Goal: Information Seeking & Learning: Understand process/instructions

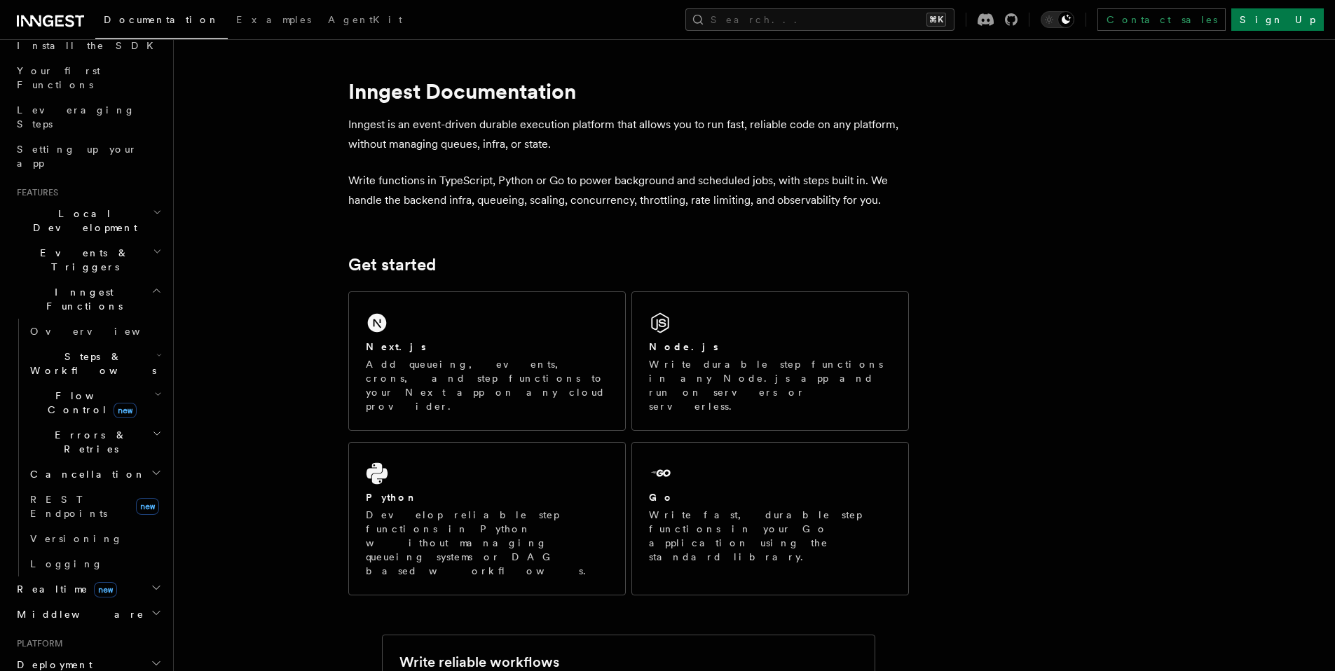
scroll to position [166, 0]
click at [153, 210] on icon "button" at bounding box center [157, 215] width 9 height 11
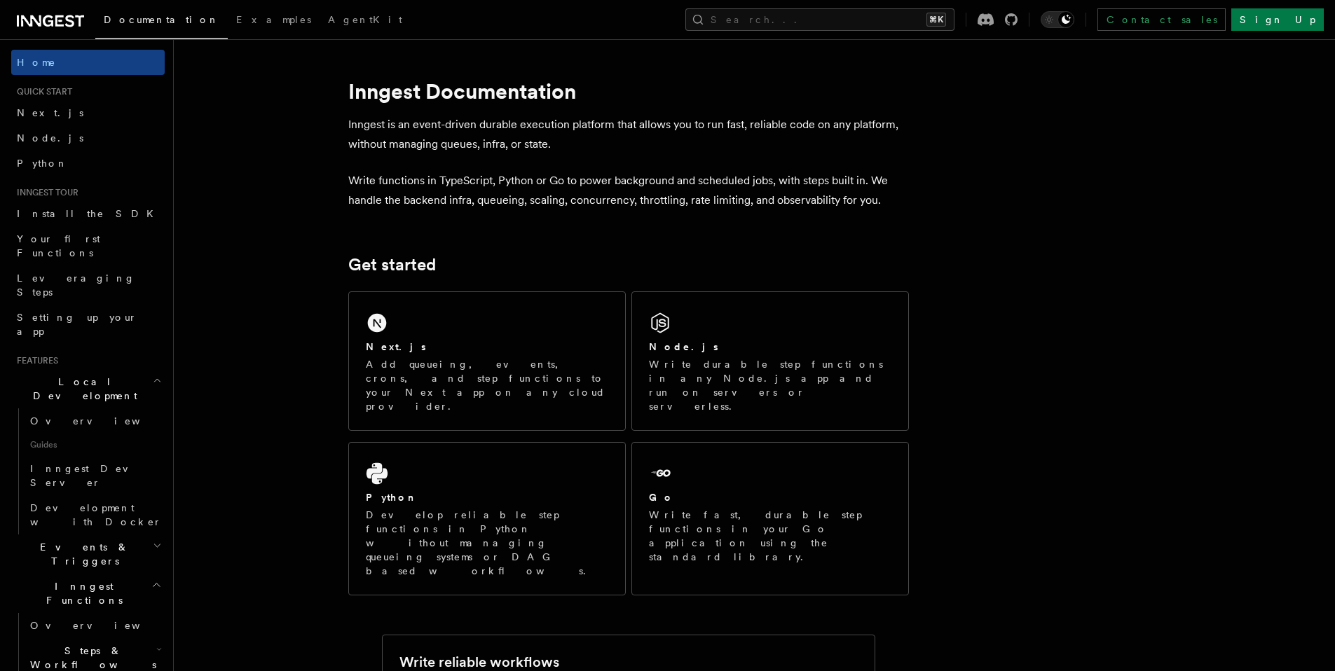
scroll to position [0, 0]
click at [843, 20] on button "Search... ⌘K" at bounding box center [819, 19] width 269 height 22
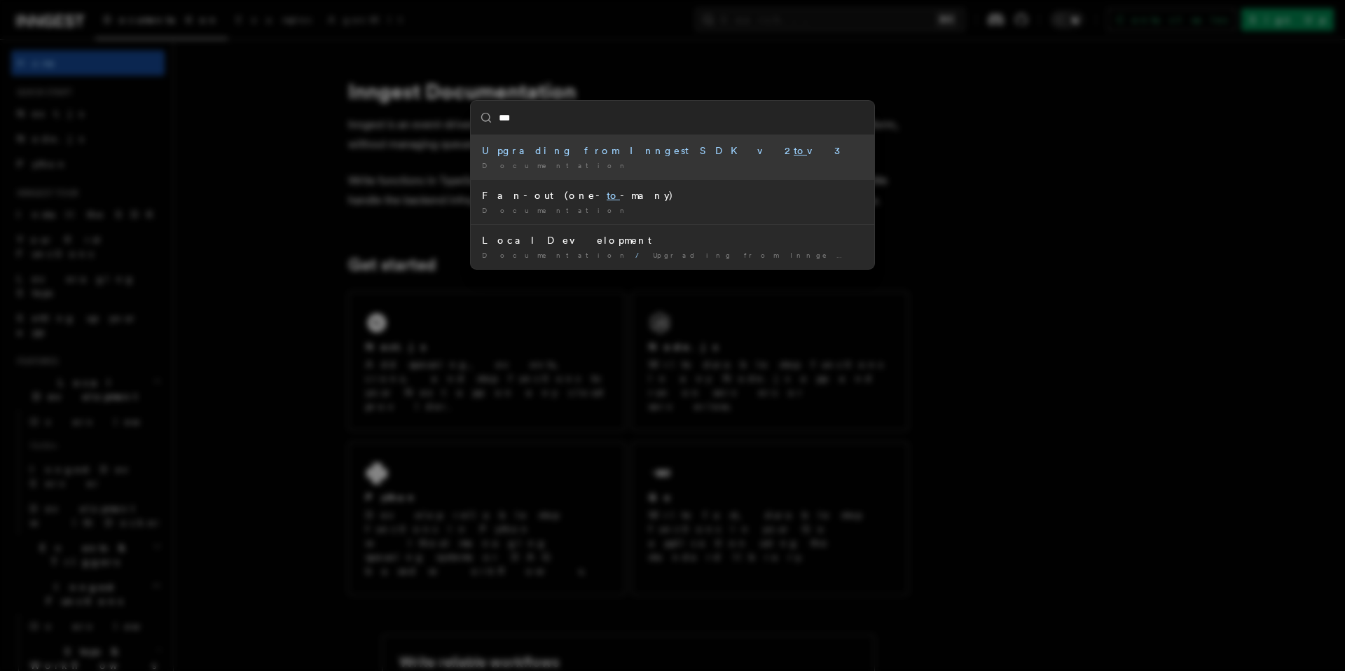
type input "****"
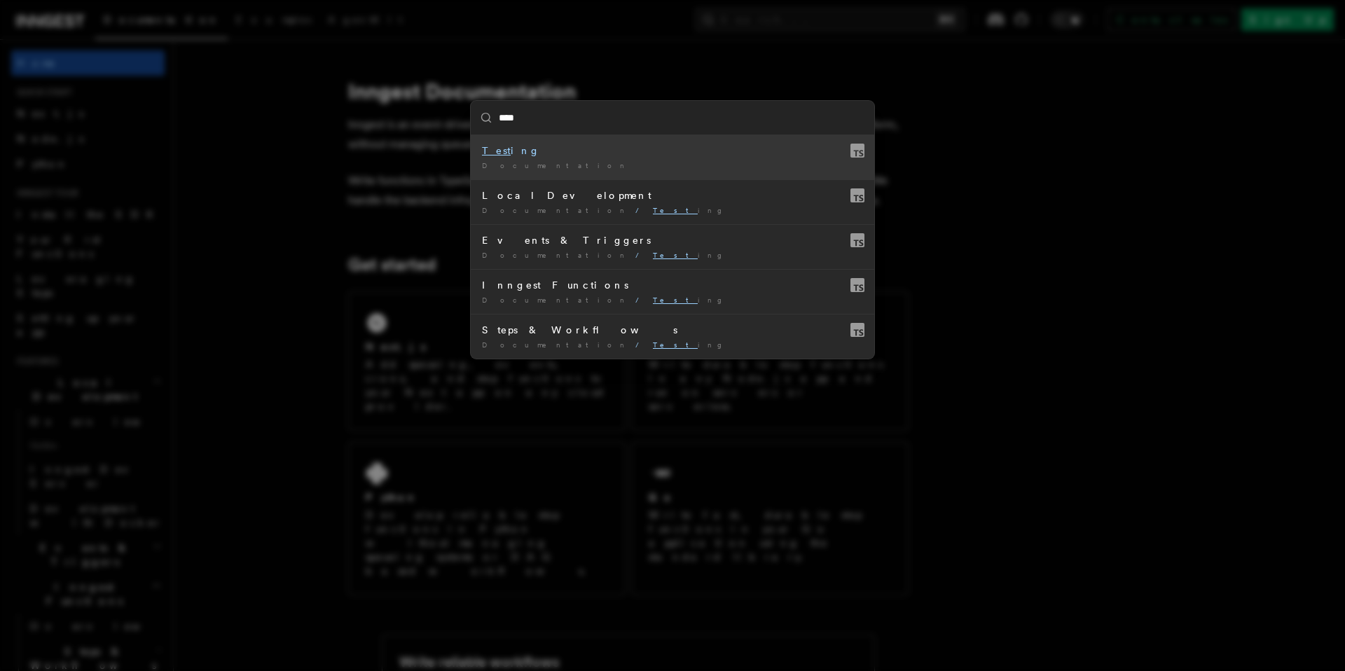
click at [482, 145] on mark "Test" at bounding box center [496, 150] width 29 height 11
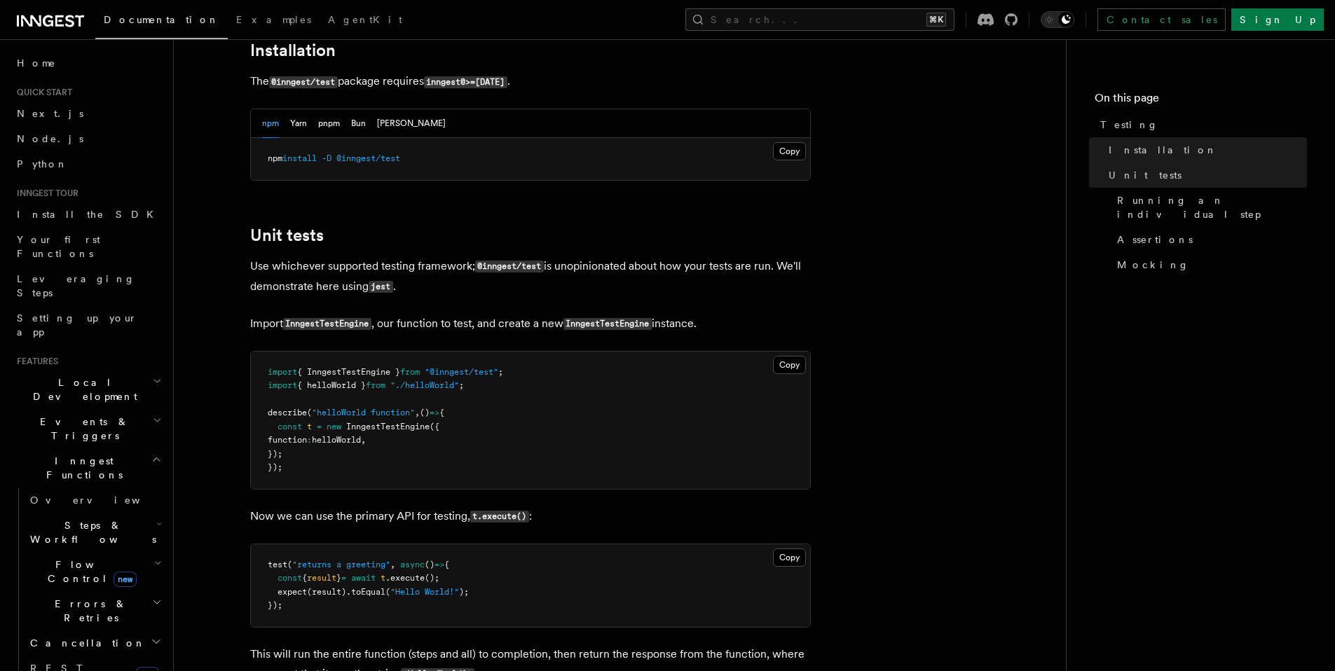
scroll to position [438, 0]
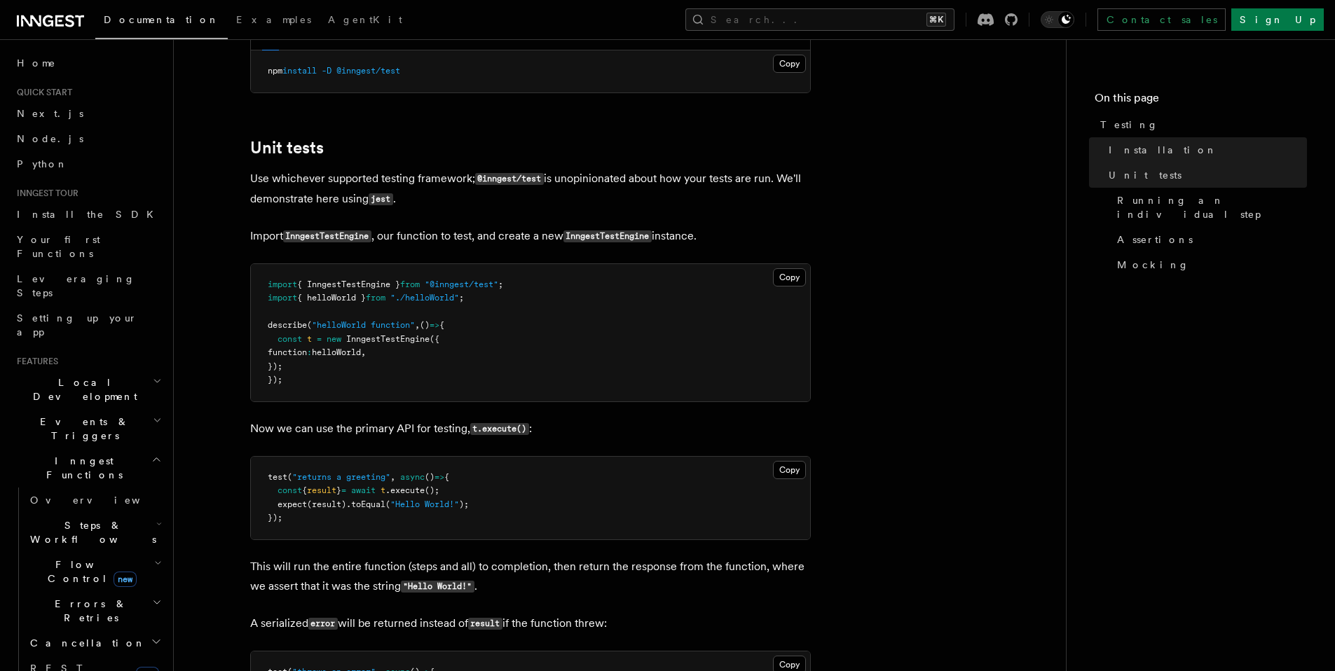
click at [439, 343] on span "({" at bounding box center [435, 339] width 10 height 10
drag, startPoint x: 442, startPoint y: 345, endPoint x: 287, endPoint y: 348, distance: 154.9
click at [287, 348] on pre "import { InngestTestEngine } from "@inngest/test" ; import { helloWorld } from …" at bounding box center [530, 332] width 559 height 137
click at [352, 369] on pre "import { InngestTestEngine } from "@inngest/test" ; import { helloWorld } from …" at bounding box center [530, 332] width 559 height 137
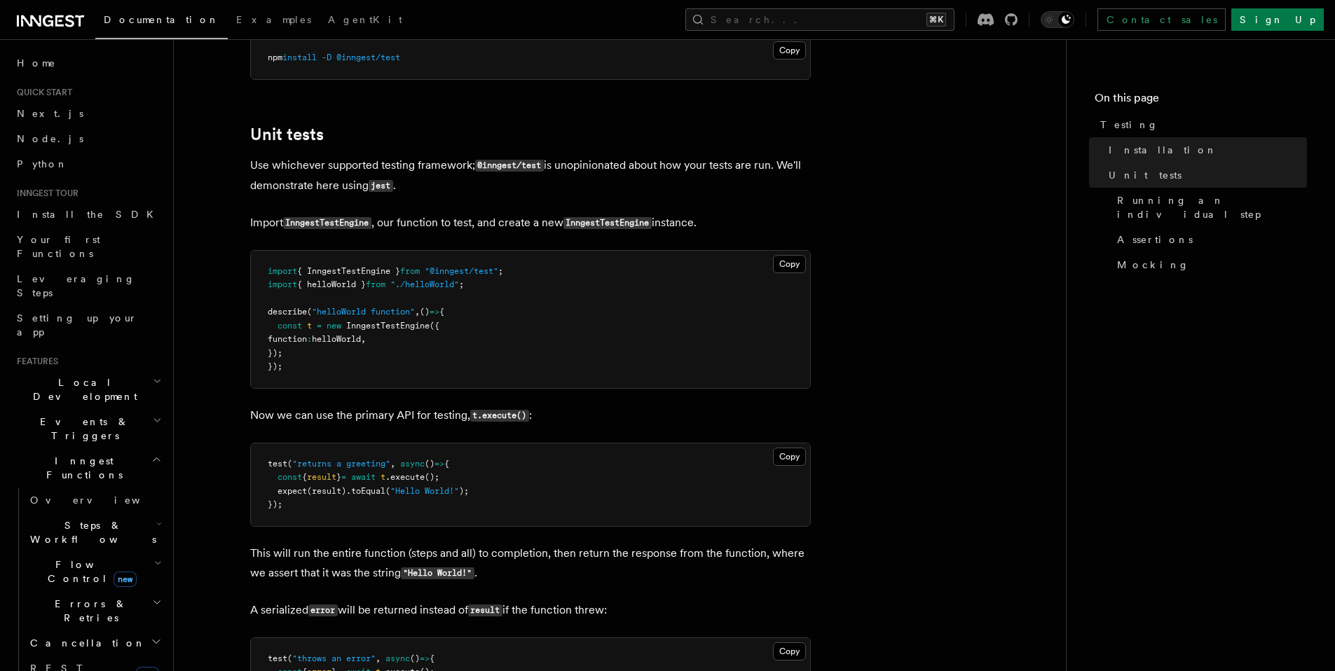
scroll to position [452, 0]
click at [486, 275] on span ""@inngest/test"" at bounding box center [462, 271] width 74 height 10
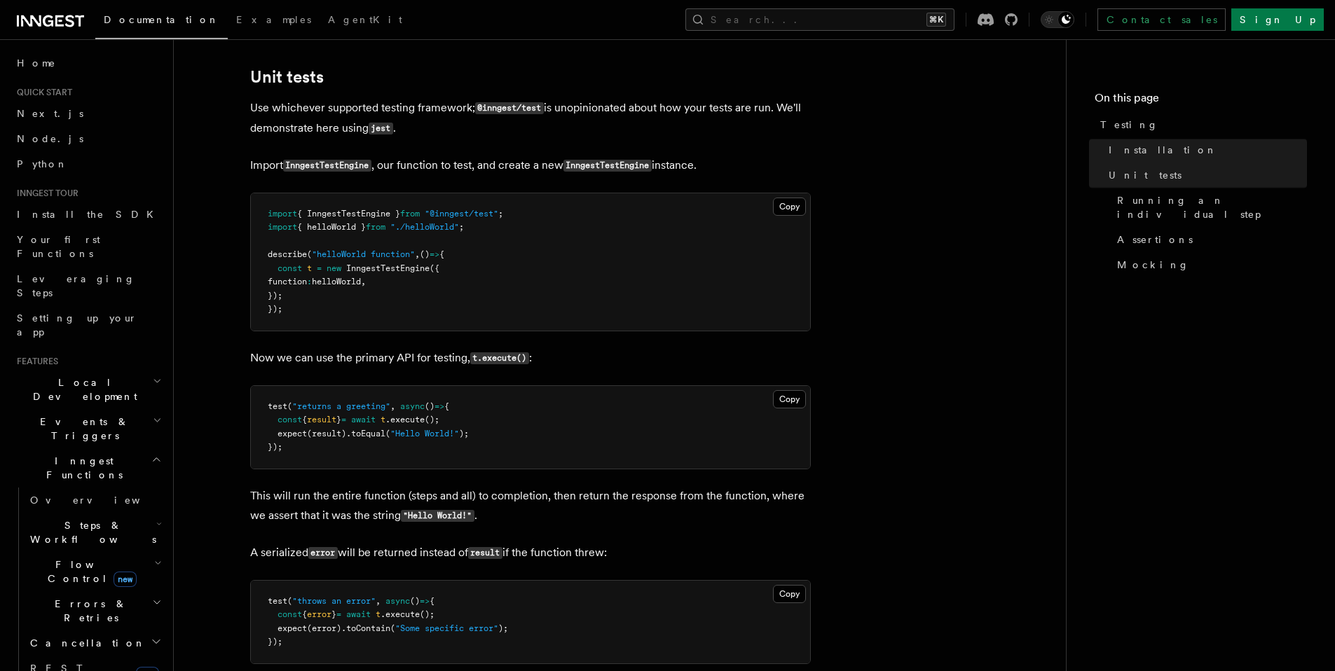
scroll to position [569, 0]
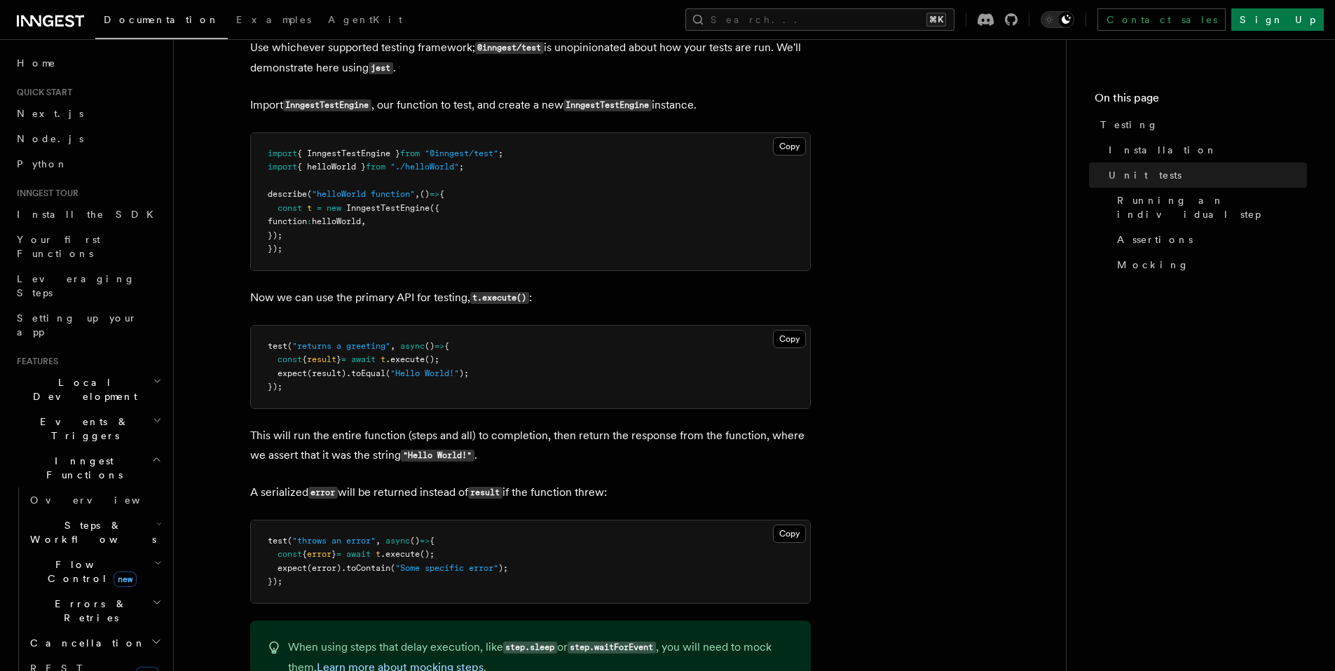
drag, startPoint x: 397, startPoint y: 234, endPoint x: 333, endPoint y: 228, distance: 64.1
click at [333, 228] on pre "import { InngestTestEngine } from "@inngest/test" ; import { helloWorld } from …" at bounding box center [530, 201] width 559 height 137
click at [463, 261] on pre "import { InngestTestEngine } from "@inngest/test" ; import { helloWorld } from …" at bounding box center [530, 201] width 559 height 137
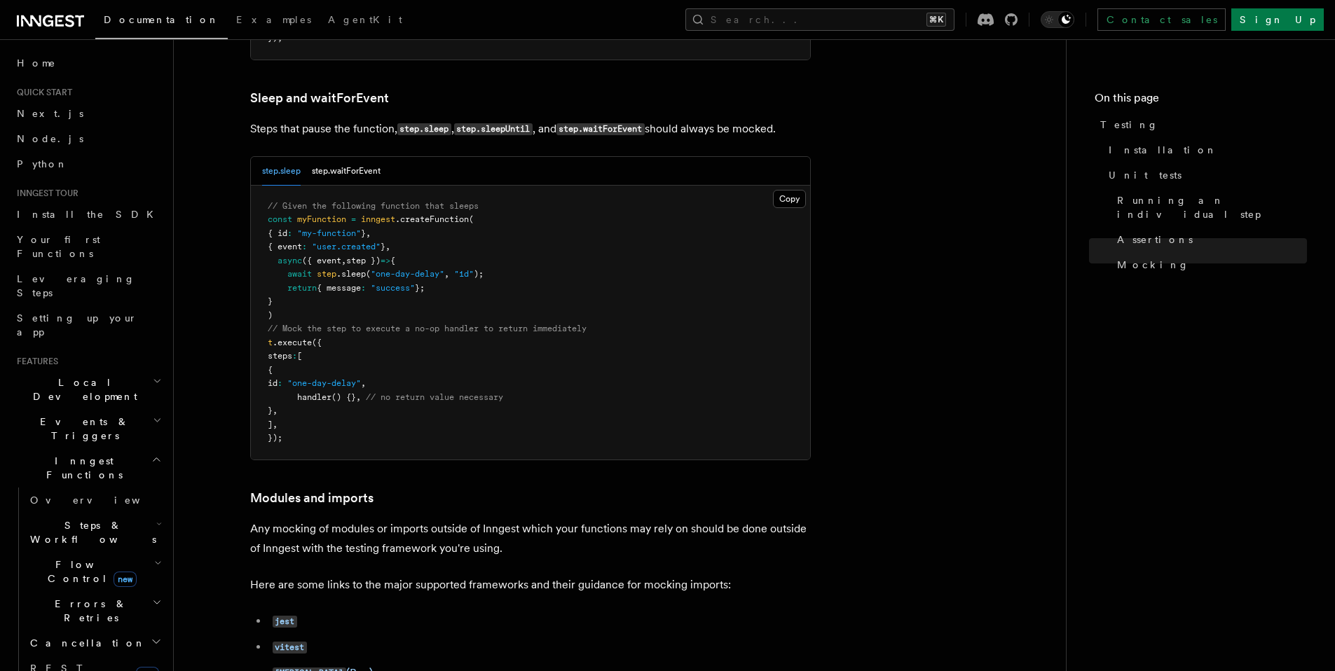
scroll to position [3928, 0]
click at [495, 273] on pre "// Given the following function that sleeps const myFunction = inngest .createF…" at bounding box center [530, 322] width 559 height 274
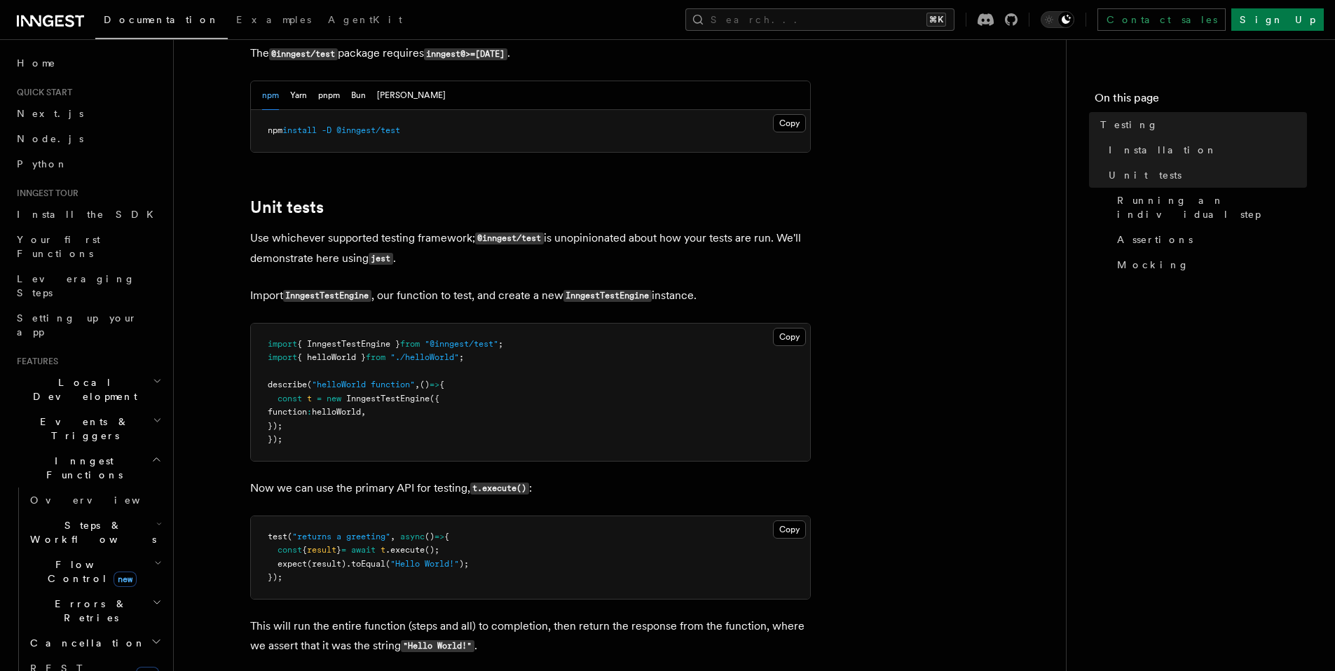
scroll to position [543, 0]
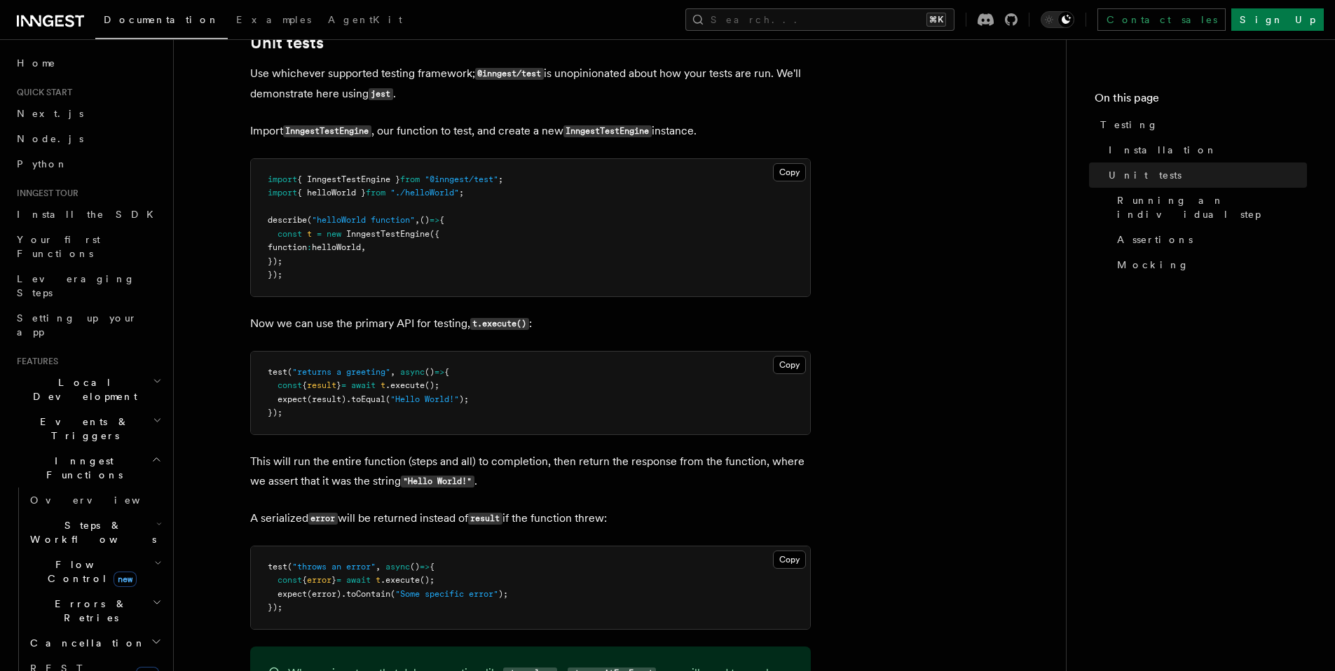
click at [338, 191] on span "{ helloWorld }" at bounding box center [331, 193] width 69 height 10
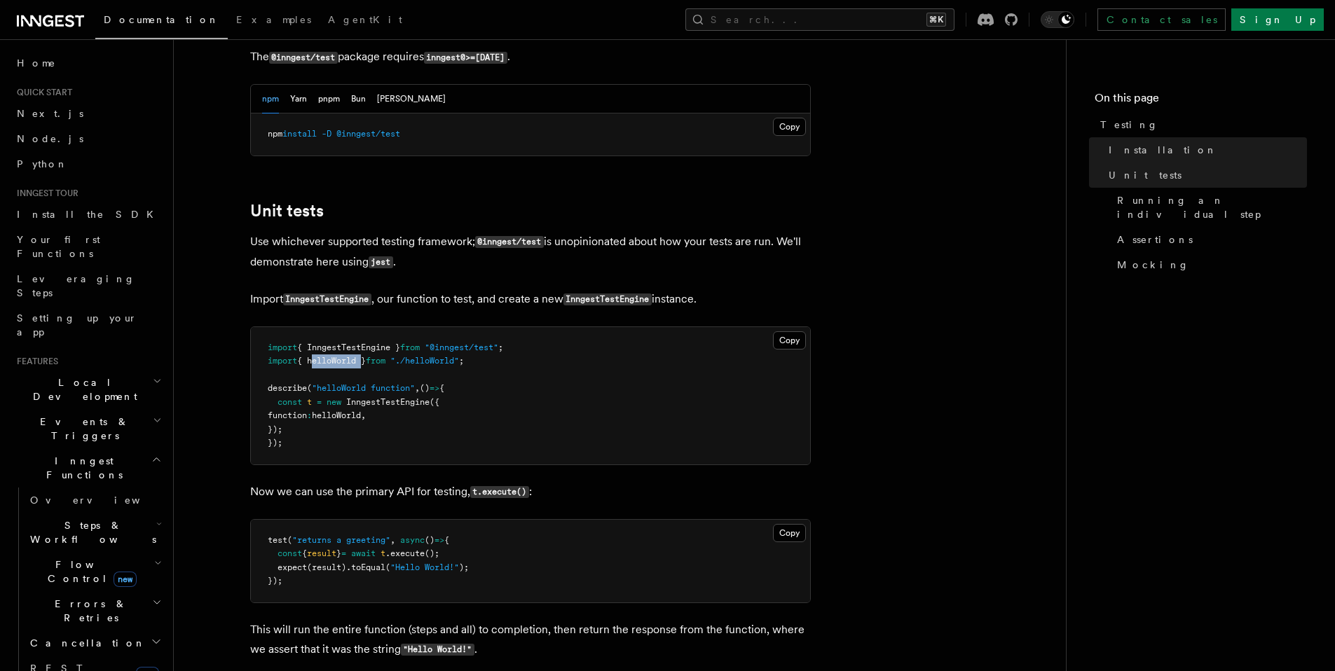
scroll to position [447, 0]
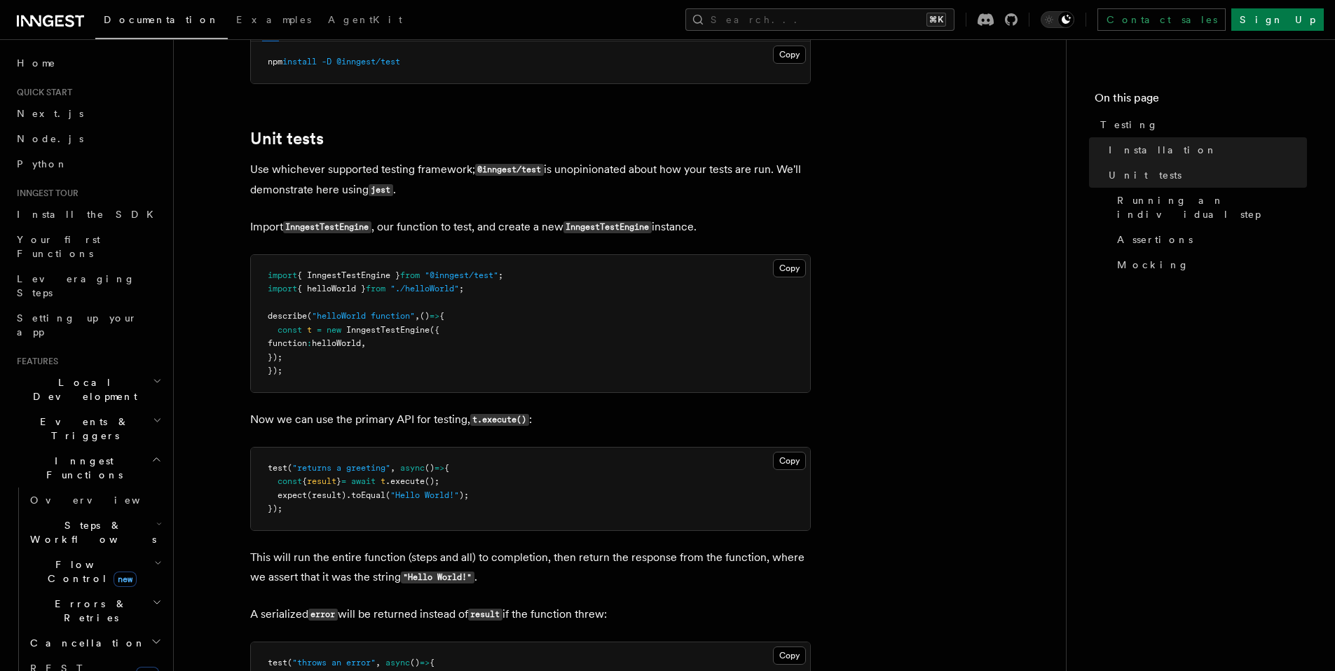
click at [361, 341] on span "helloWorld" at bounding box center [336, 343] width 49 height 10
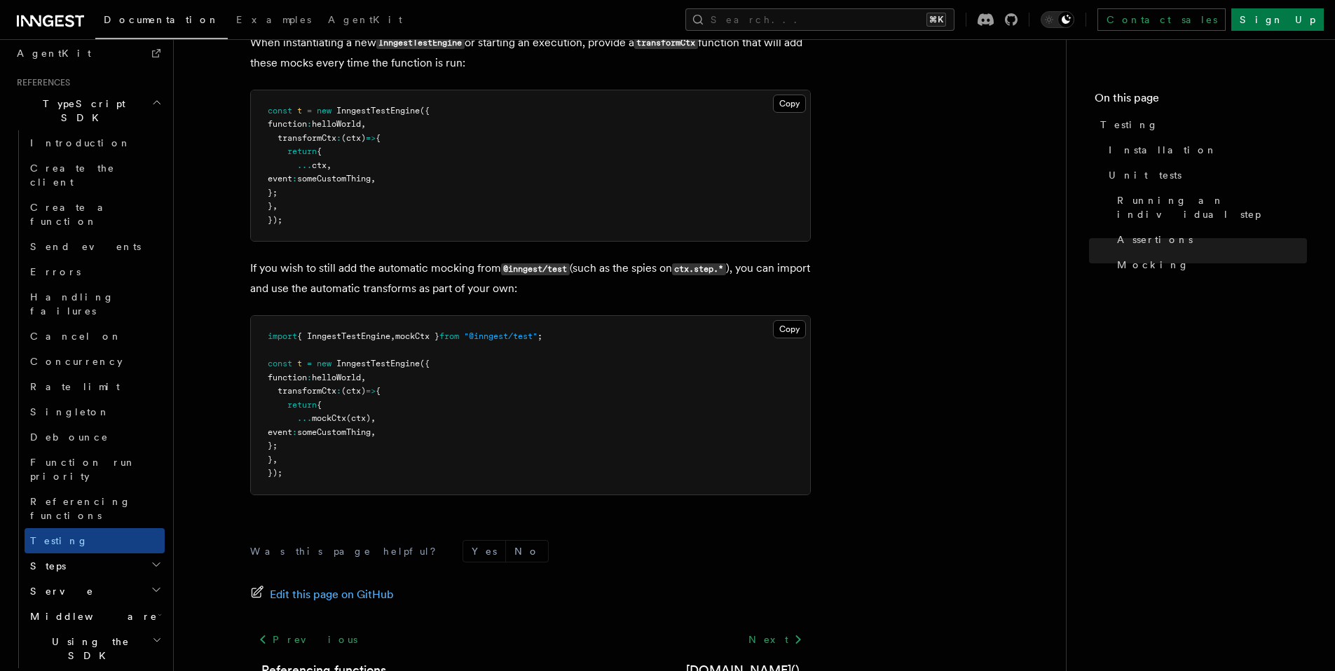
scroll to position [4696, 0]
